Goal: Navigation & Orientation: Find specific page/section

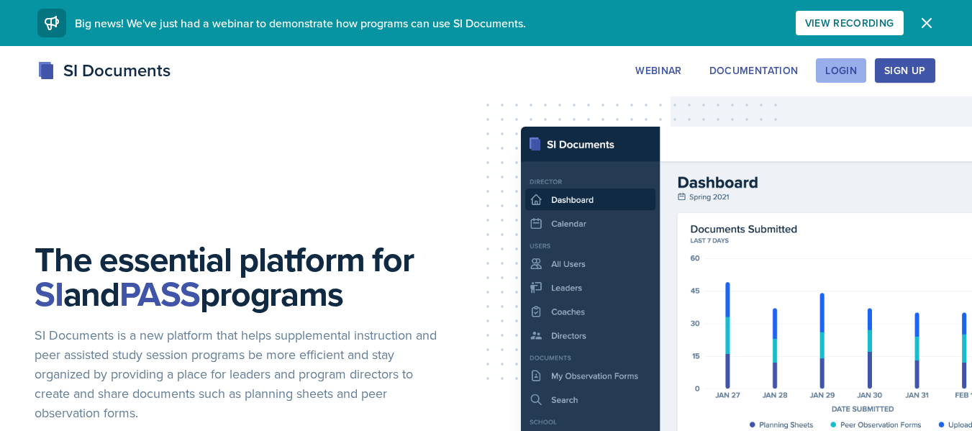
click at [834, 79] on button "Login" at bounding box center [841, 70] width 50 height 24
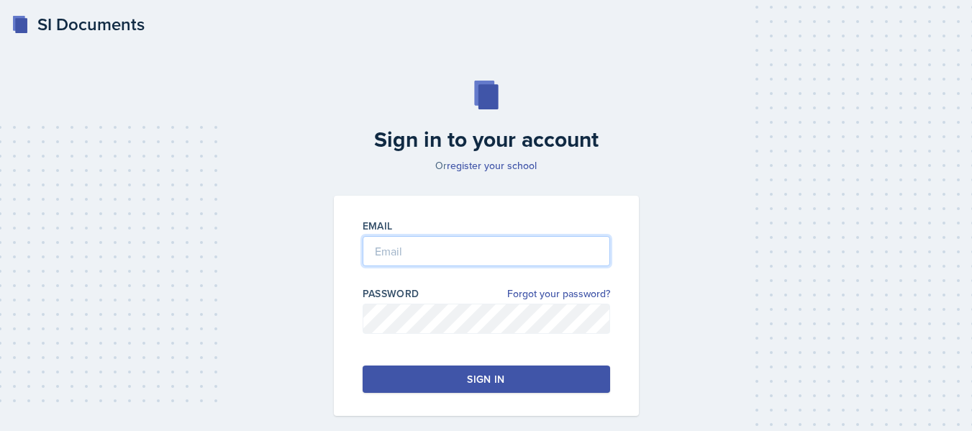
type input "[EMAIL_ADDRESS][DOMAIN_NAME]"
click at [458, 380] on button "Sign in" at bounding box center [487, 379] width 248 height 27
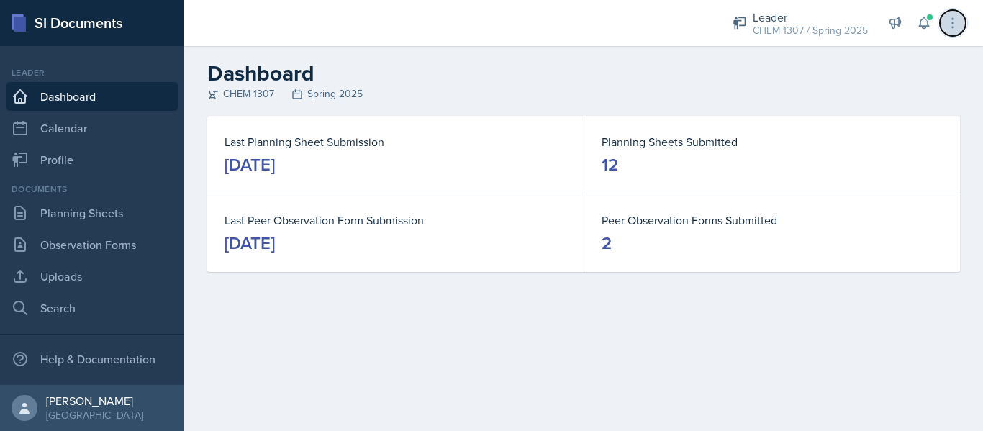
click at [958, 24] on icon at bounding box center [953, 23] width 14 height 14
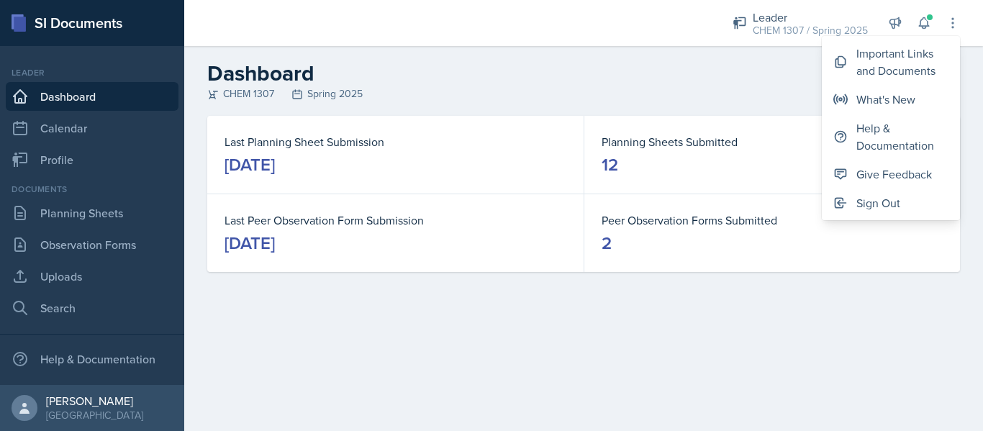
click at [759, 107] on header "Dashboard CHEM 1307 Spring 2025" at bounding box center [583, 81] width 799 height 70
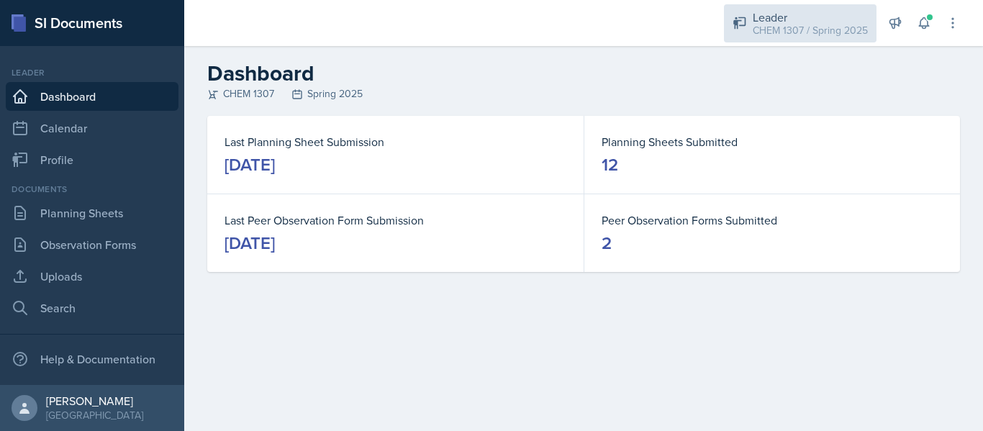
click at [839, 18] on div "Leader" at bounding box center [810, 17] width 115 height 17
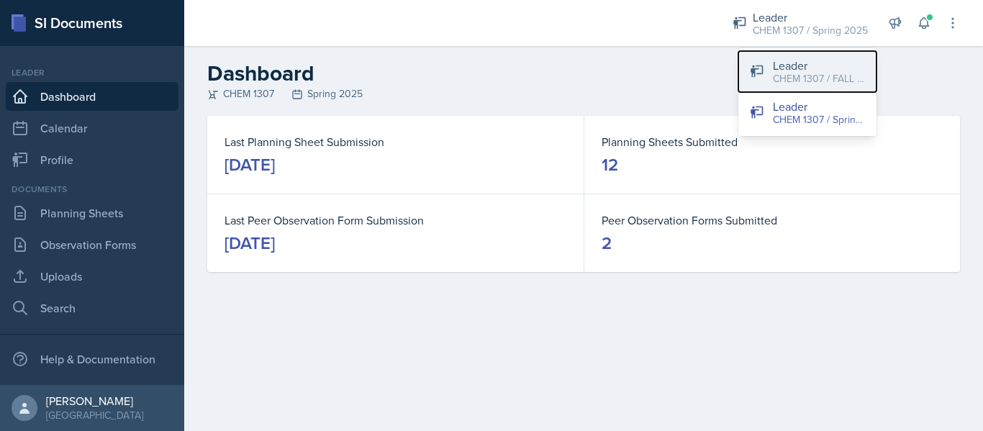
click at [797, 80] on div "CHEM 1307 / FALL 2025" at bounding box center [819, 78] width 92 height 15
